Goal: Task Accomplishment & Management: Use online tool/utility

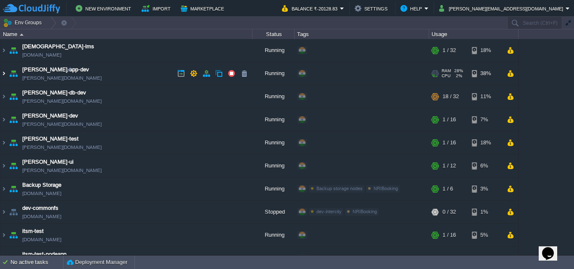
click at [3, 71] on img at bounding box center [3, 73] width 7 height 23
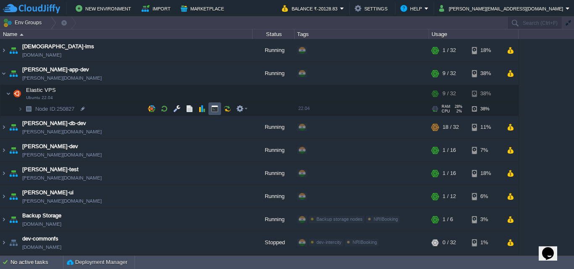
click at [216, 108] on button "button" at bounding box center [215, 109] width 8 height 8
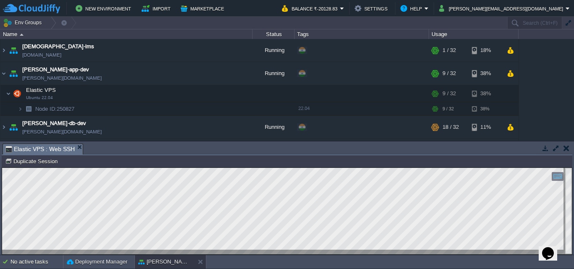
type input "#000000"
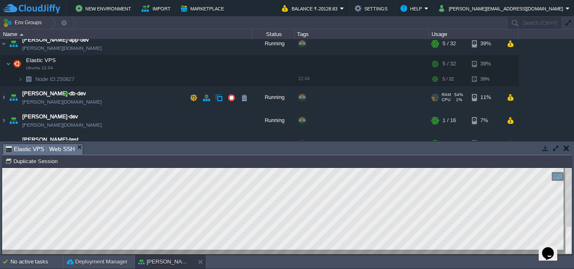
scroll to position [42, 0]
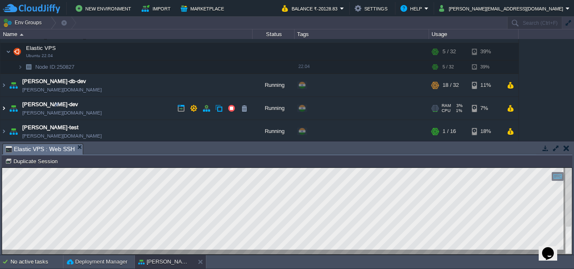
click at [3, 108] on img at bounding box center [3, 108] width 7 height 23
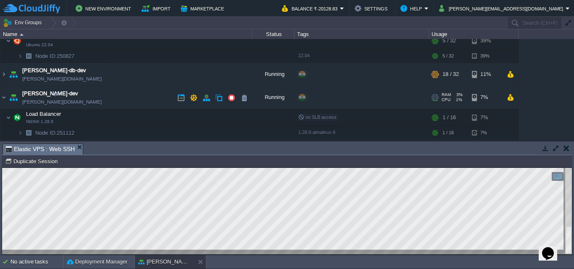
scroll to position [84, 0]
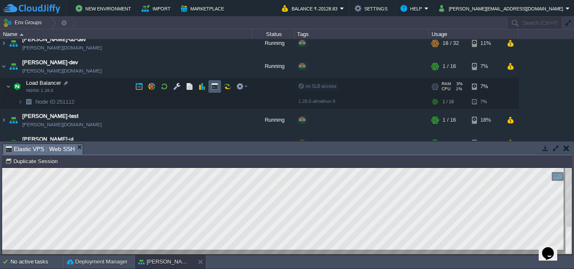
click at [214, 87] on button "button" at bounding box center [215, 87] width 8 height 8
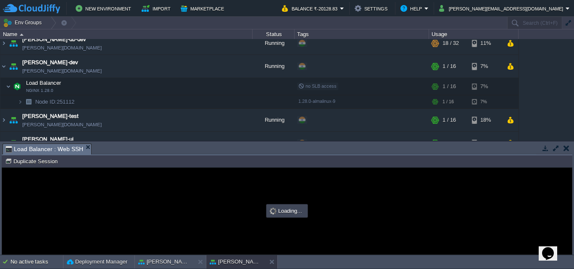
scroll to position [0, 0]
type input "#000000"
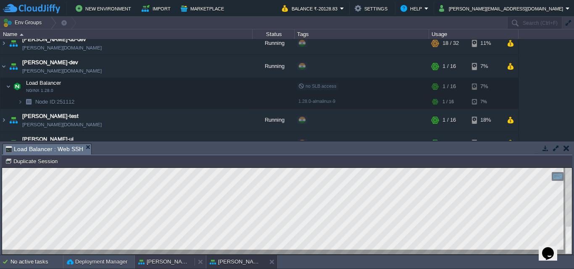
click at [171, 261] on button "[PERSON_NAME]-app-dev" at bounding box center [164, 262] width 53 height 8
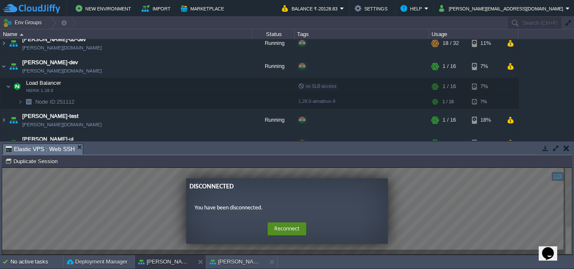
click at [281, 229] on button "Reconnect" at bounding box center [287, 229] width 39 height 13
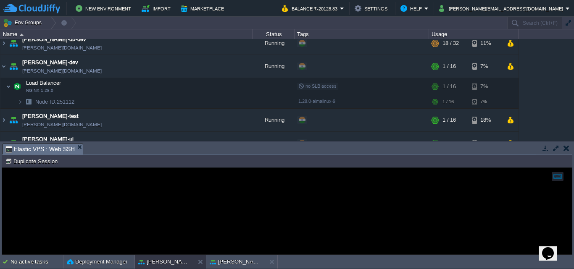
click at [75, 144] on em "Elastic VPS : Web SSH" at bounding box center [43, 149] width 77 height 10
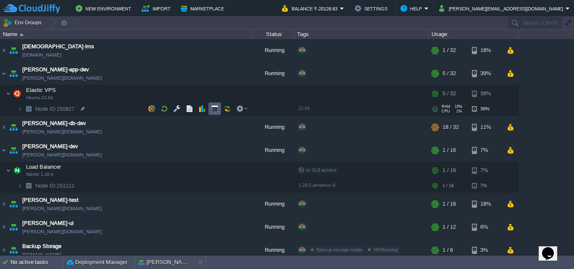
click at [212, 108] on button "button" at bounding box center [215, 109] width 8 height 8
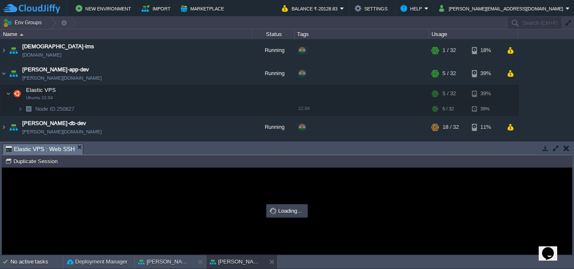
type input "#000000"
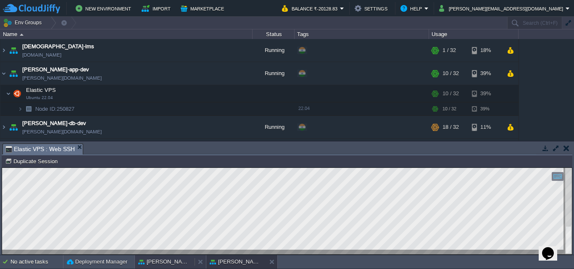
click at [165, 260] on button "[PERSON_NAME]-dev" at bounding box center [164, 262] width 53 height 8
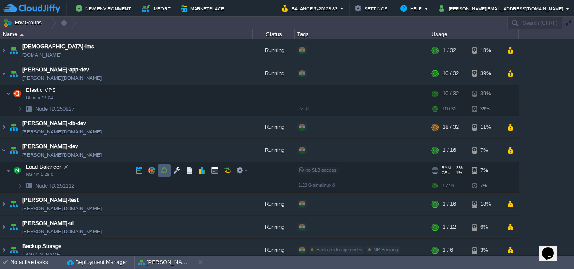
click at [165, 168] on button "button" at bounding box center [164, 171] width 8 height 8
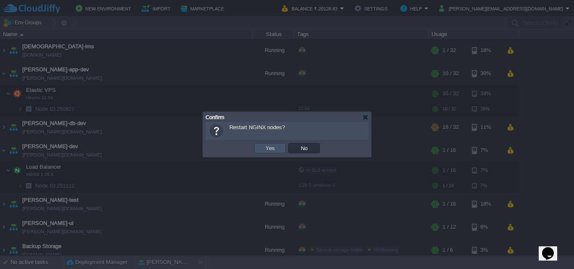
click at [266, 148] on button "Yes" at bounding box center [270, 148] width 14 height 8
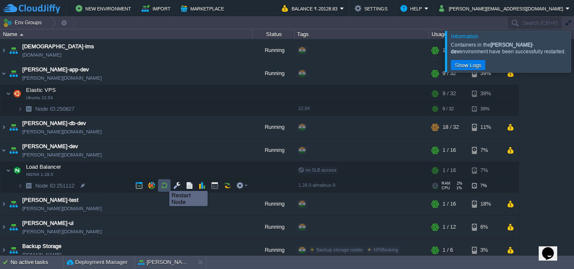
click at [163, 184] on button "button" at bounding box center [164, 186] width 8 height 8
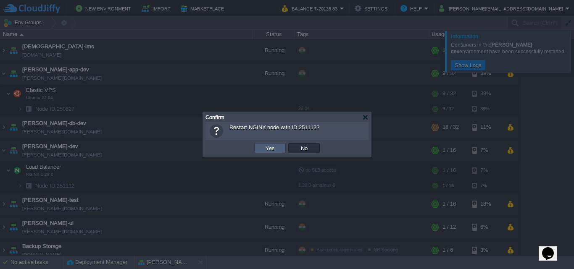
click at [268, 147] on button "Yes" at bounding box center [270, 148] width 14 height 8
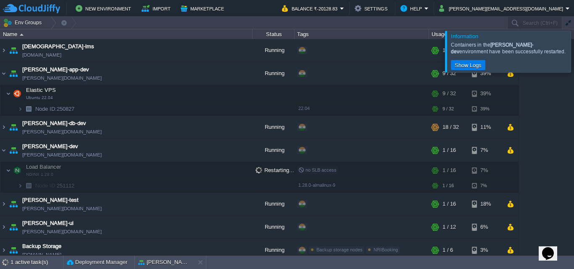
click at [573, 49] on div at bounding box center [584, 51] width 0 height 41
click at [153, 258] on button "[PERSON_NAME]-app-dev" at bounding box center [164, 262] width 53 height 8
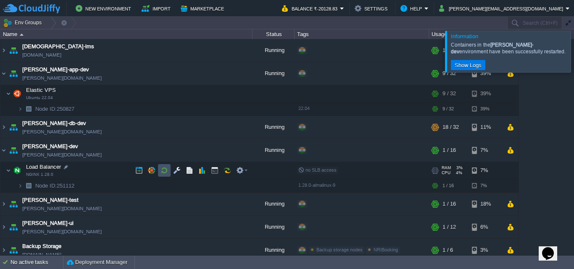
click at [167, 173] on button "button" at bounding box center [164, 171] width 8 height 8
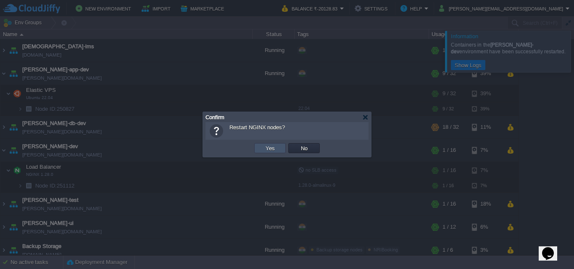
click at [269, 148] on button "Yes" at bounding box center [270, 148] width 14 height 8
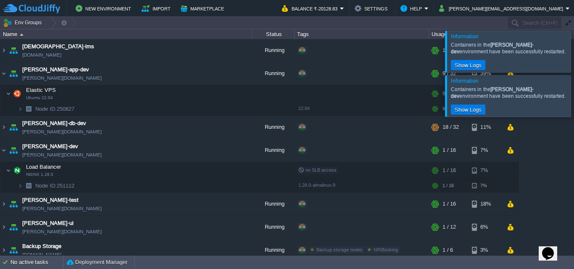
click at [573, 50] on div at bounding box center [584, 51] width 0 height 41
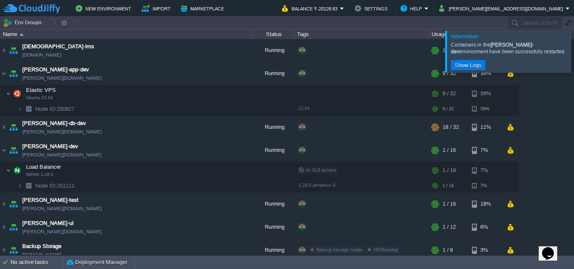
click at [573, 53] on div at bounding box center [584, 51] width 0 height 41
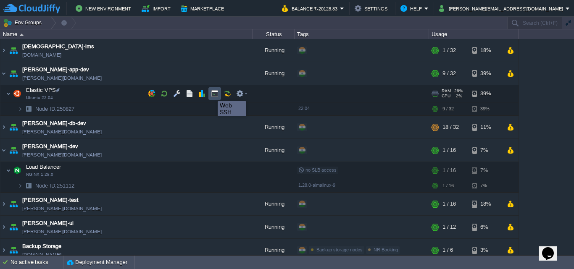
click at [211, 94] on button "button" at bounding box center [215, 94] width 8 height 8
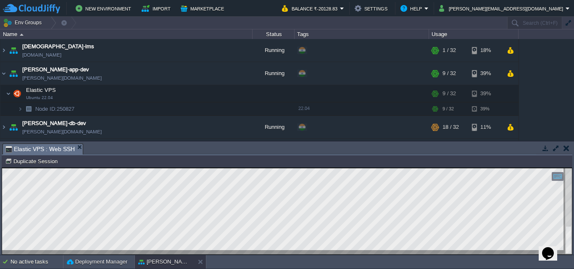
click at [551, 168] on html "Copy: Ctrl + Shift + C Paste: Ctrl + V Settings: Ctrl + Shift + Alt 0" at bounding box center [286, 168] width 569 height 0
click at [78, 144] on em "Elastic VPS : Web SSH" at bounding box center [43, 149] width 77 height 10
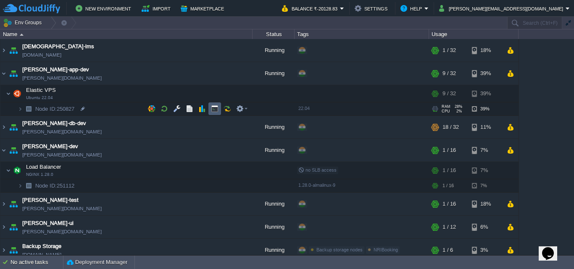
click at [214, 103] on td at bounding box center [214, 108] width 13 height 13
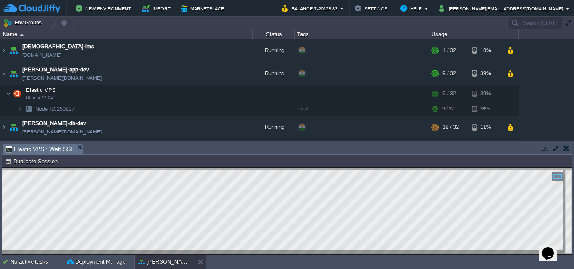
drag, startPoint x: 92, startPoint y: 151, endPoint x: 89, endPoint y: 176, distance: 24.9
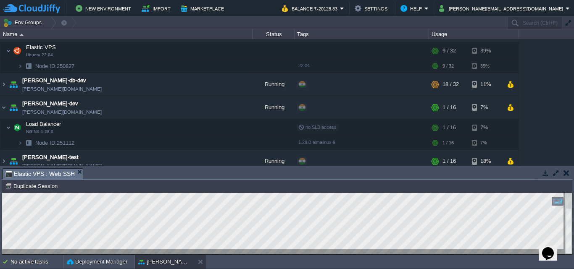
scroll to position [46, 0]
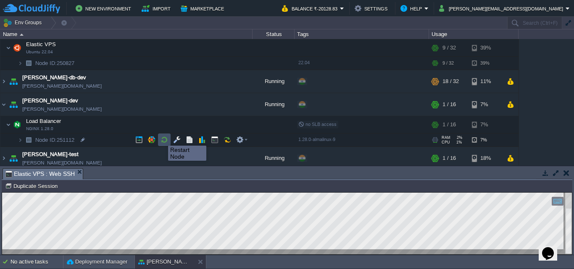
click at [162, 138] on button "button" at bounding box center [164, 140] width 8 height 8
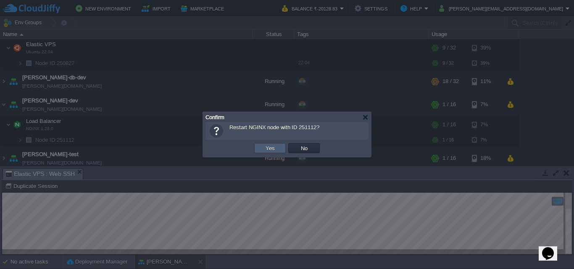
click at [276, 151] on button "Yes" at bounding box center [270, 148] width 14 height 8
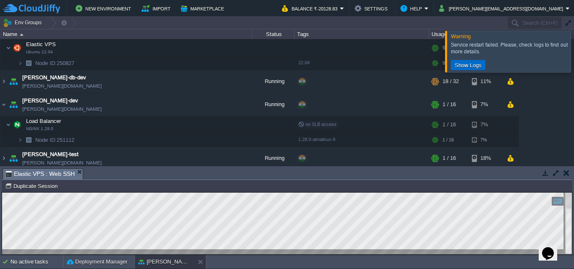
click at [469, 65] on button "Show Logs" at bounding box center [468, 65] width 32 height 8
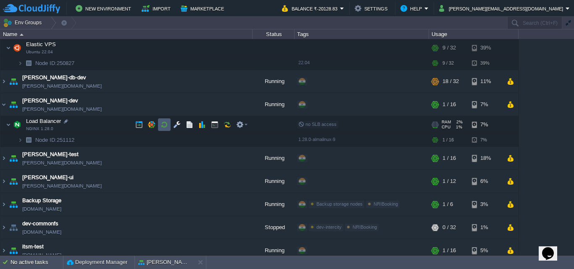
click at [164, 123] on button "button" at bounding box center [164, 125] width 8 height 8
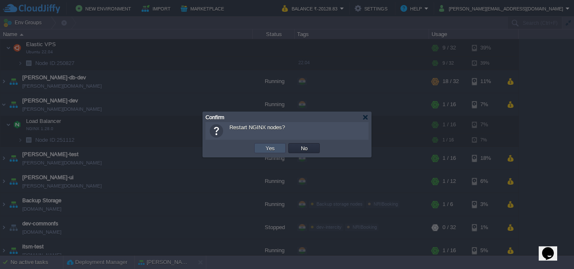
click at [275, 145] on button "Yes" at bounding box center [270, 148] width 14 height 8
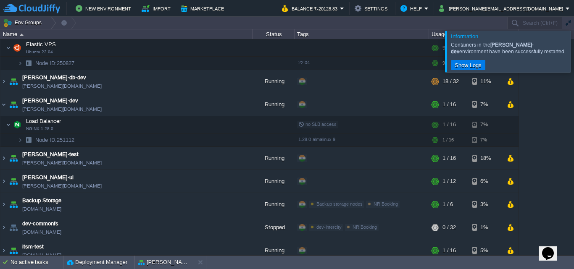
click at [573, 52] on div at bounding box center [584, 51] width 0 height 41
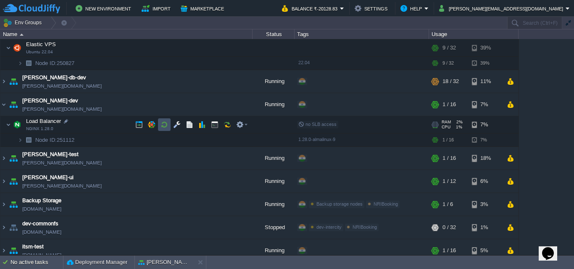
click at [163, 128] on button "button" at bounding box center [164, 125] width 8 height 8
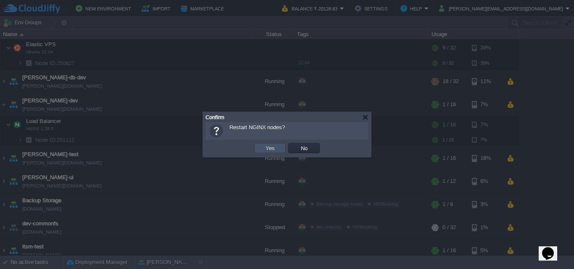
click at [274, 150] on button "Yes" at bounding box center [270, 148] width 14 height 8
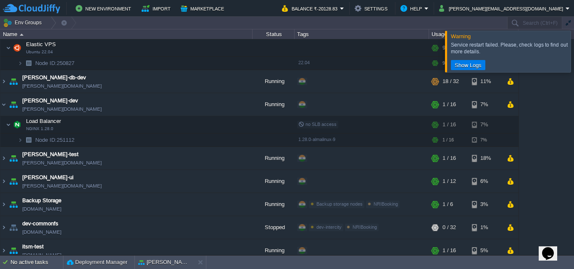
click at [573, 55] on div at bounding box center [584, 51] width 0 height 41
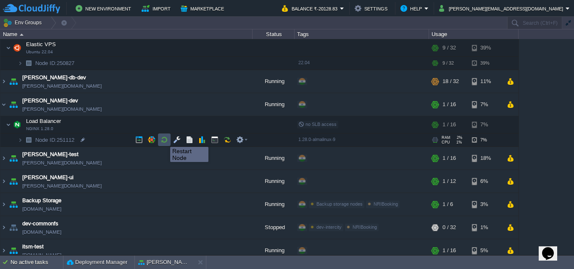
click at [164, 139] on button "button" at bounding box center [164, 140] width 8 height 8
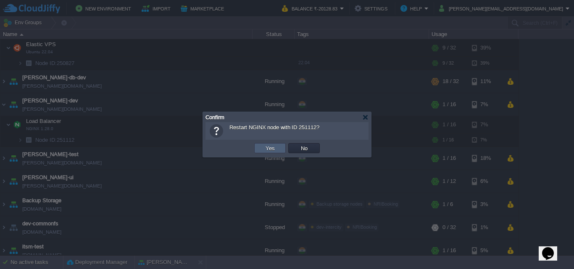
click at [279, 147] on td "Yes" at bounding box center [269, 148] width 31 height 10
